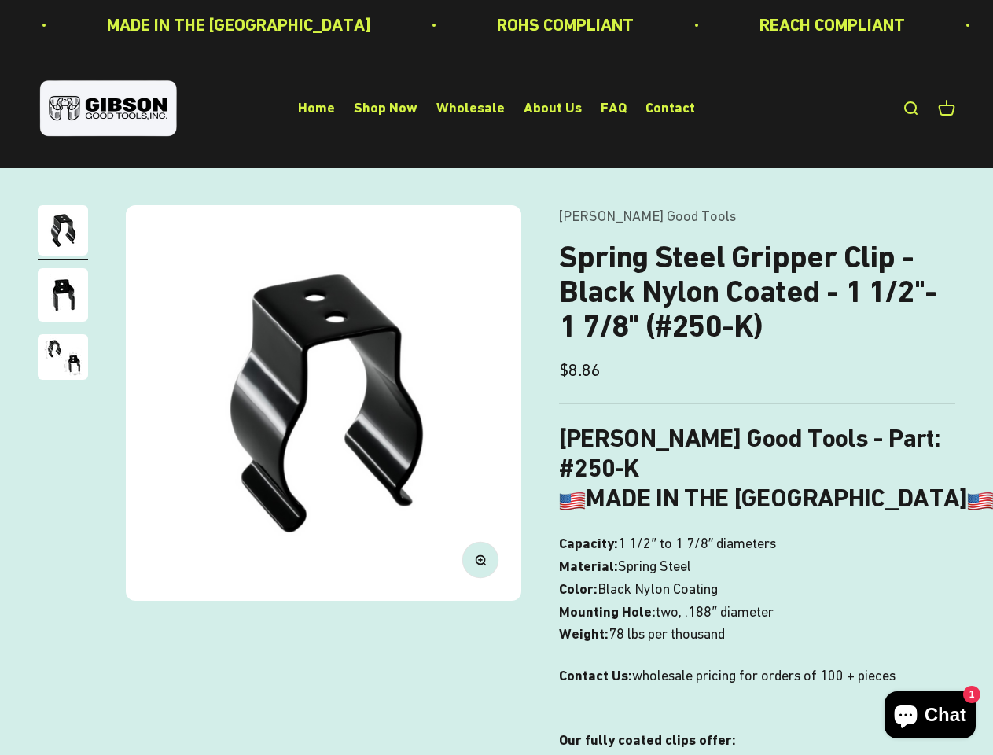
click at [496, 377] on img at bounding box center [323, 402] width 395 height 395
click at [323, 402] on img at bounding box center [323, 402] width 395 height 395
click at [480, 559] on icon "button" at bounding box center [480, 559] width 4 height 4
click at [63, 233] on img "Go to item 1" at bounding box center [63, 230] width 50 height 50
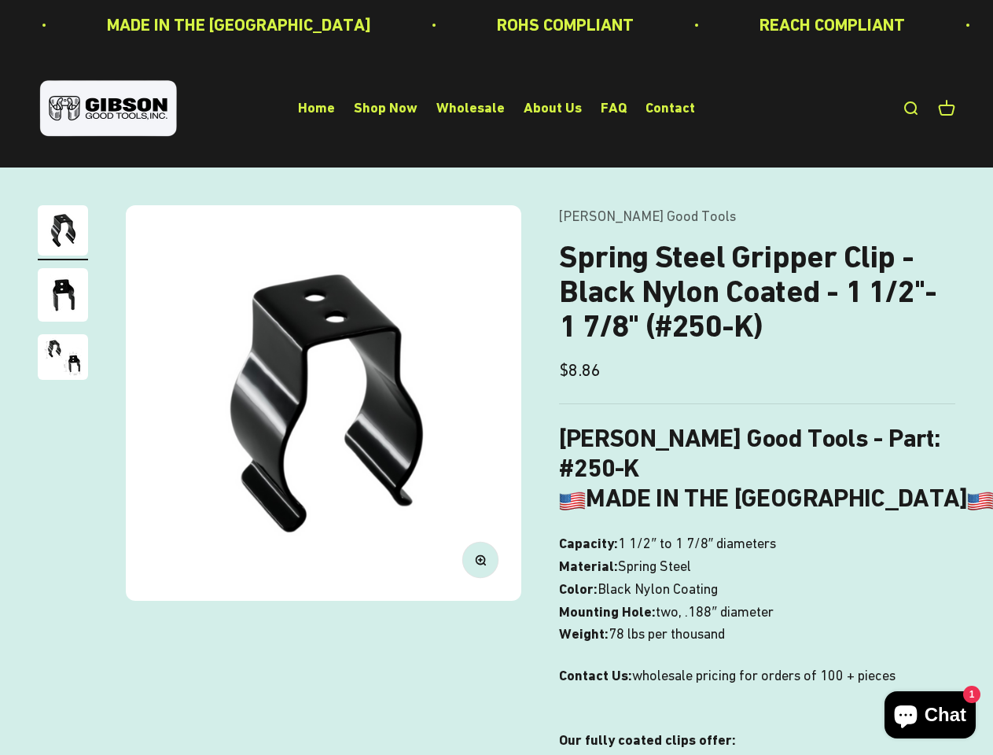
click at [63, 297] on img "Go to item 2" at bounding box center [63, 294] width 50 height 53
click at [63, 359] on img "Go to item 3" at bounding box center [63, 357] width 50 height 46
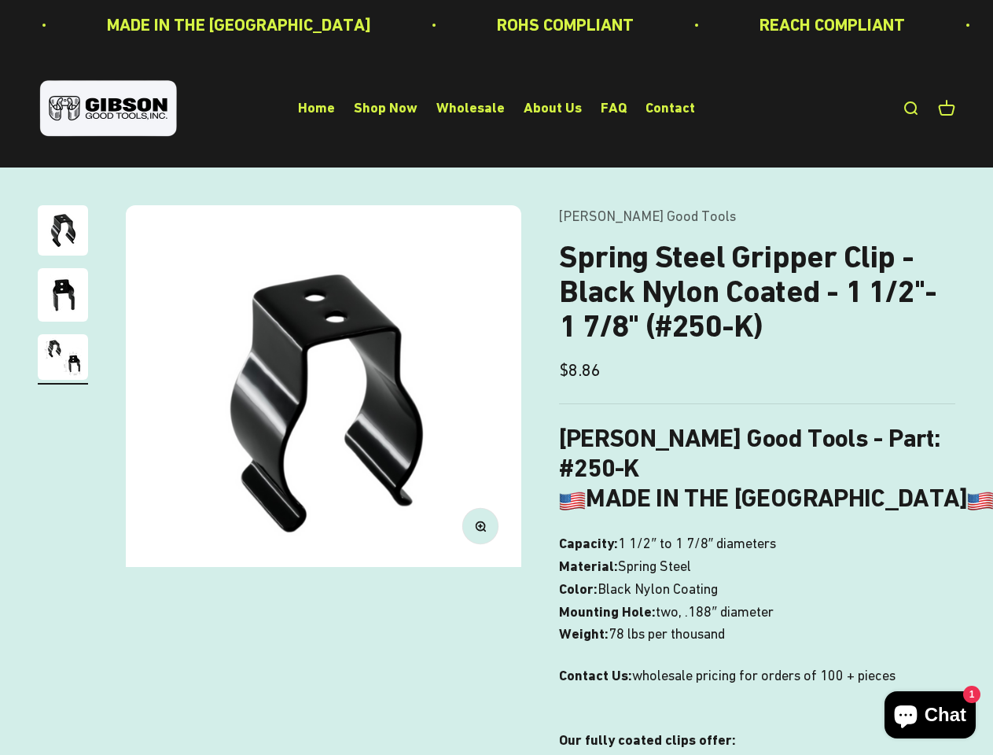
scroll to position [0, 810]
